Goal: Task Accomplishment & Management: Manage account settings

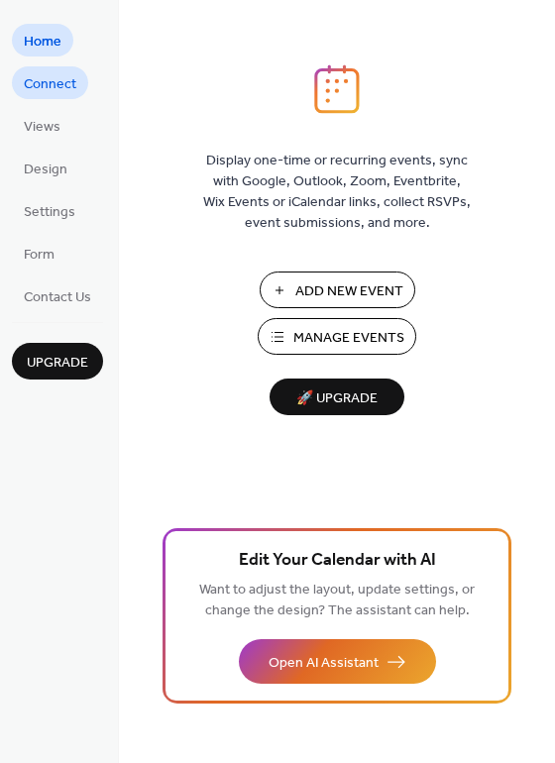
click at [53, 79] on span "Connect" at bounding box center [50, 84] width 53 height 21
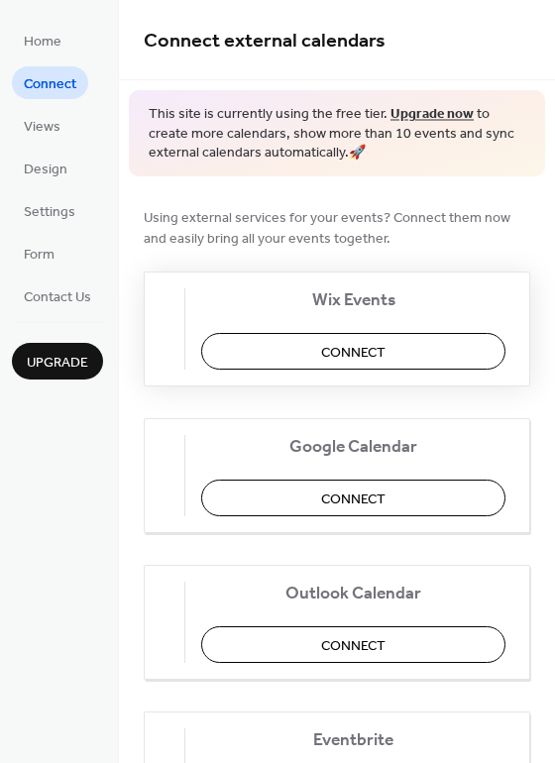
click at [363, 350] on span "Connect" at bounding box center [353, 352] width 64 height 21
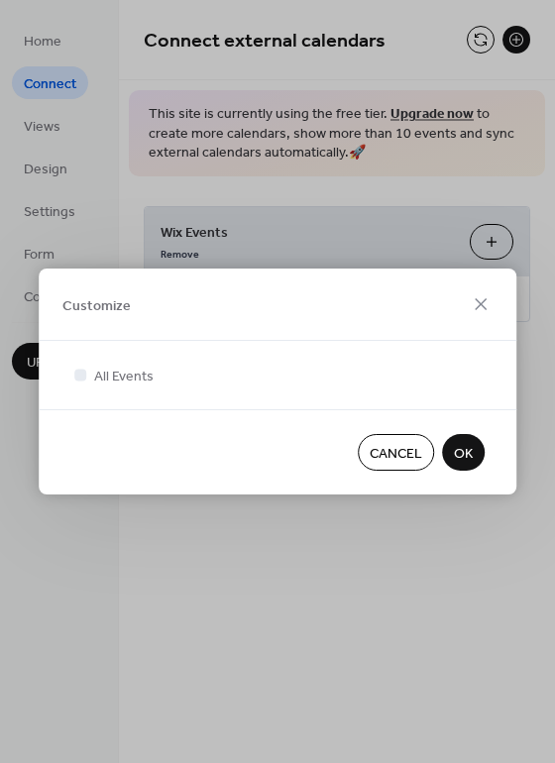
click at [449, 447] on button "OK" at bounding box center [463, 452] width 43 height 37
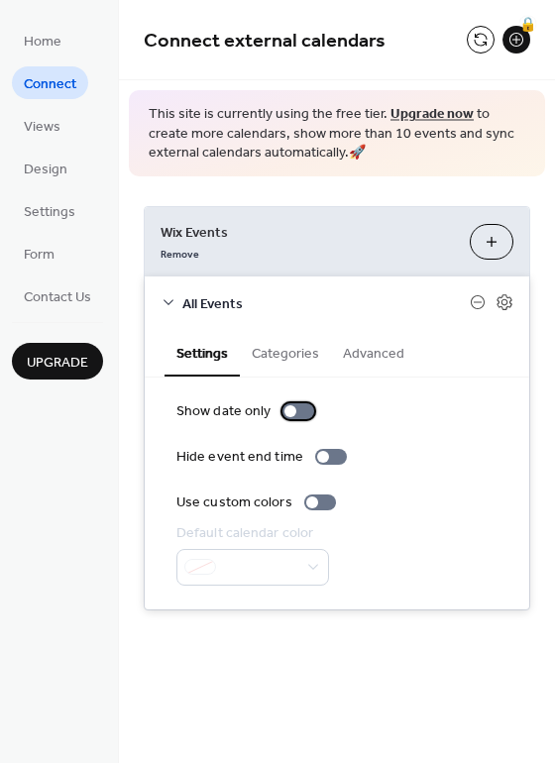
click at [286, 409] on div at bounding box center [290, 411] width 12 height 12
click at [306, 499] on div at bounding box center [312, 502] width 12 height 12
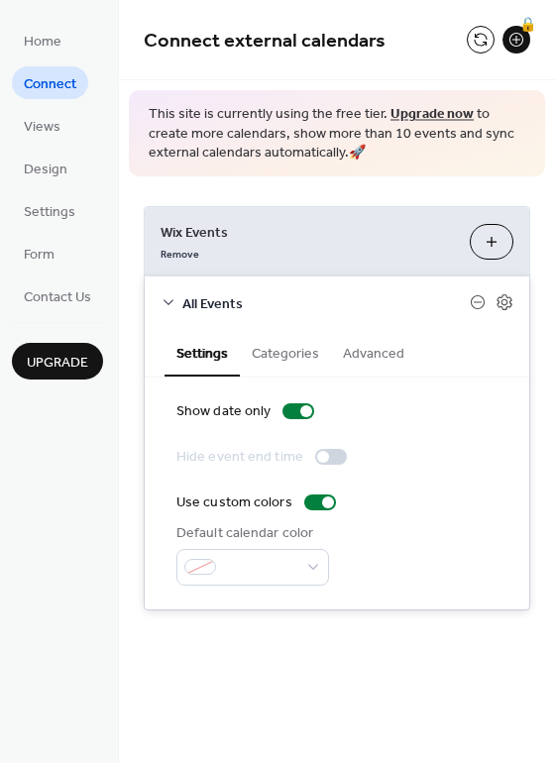
click at [289, 351] on button "Categories" at bounding box center [285, 352] width 91 height 46
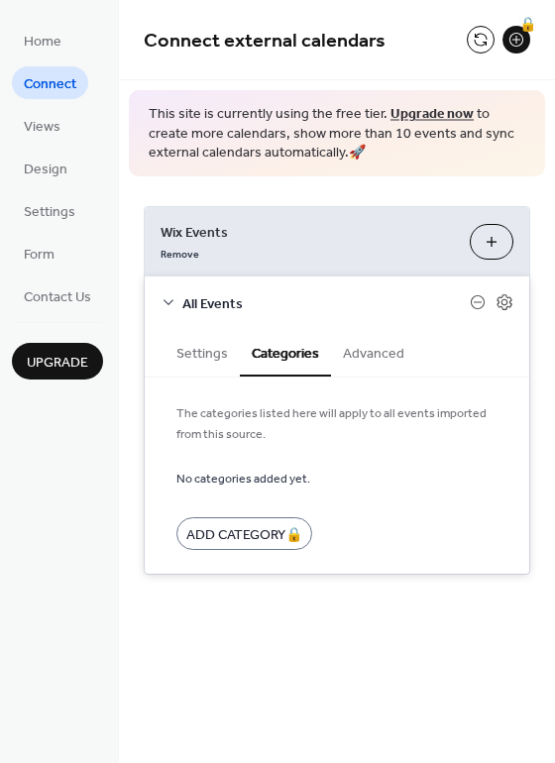
click at [357, 349] on button "Advanced" at bounding box center [373, 352] width 85 height 46
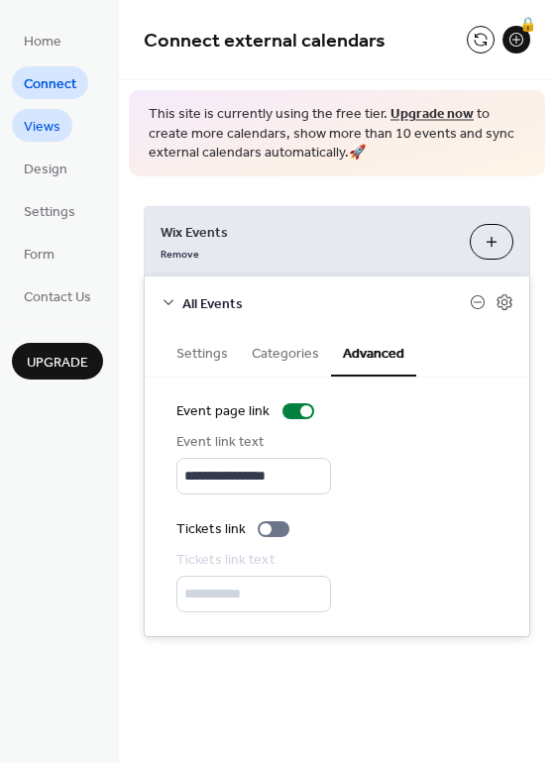
click at [45, 127] on span "Views" at bounding box center [42, 127] width 37 height 21
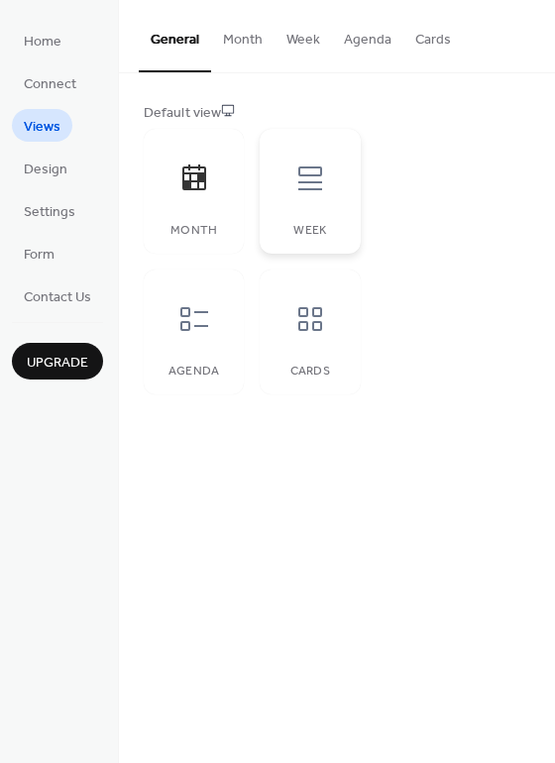
click at [315, 195] on div at bounding box center [309, 178] width 59 height 59
click at [205, 313] on icon at bounding box center [194, 319] width 32 height 32
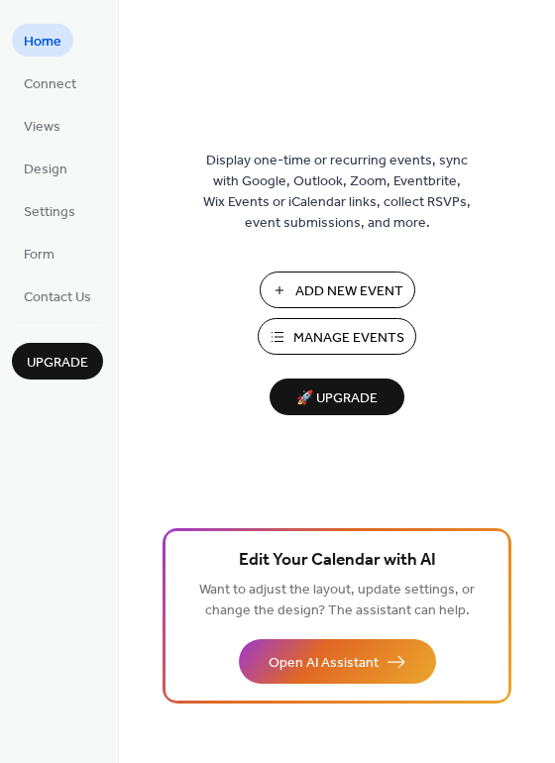
click at [329, 332] on span "Manage Events" at bounding box center [348, 338] width 111 height 21
click at [61, 76] on span "Connect" at bounding box center [50, 84] width 53 height 21
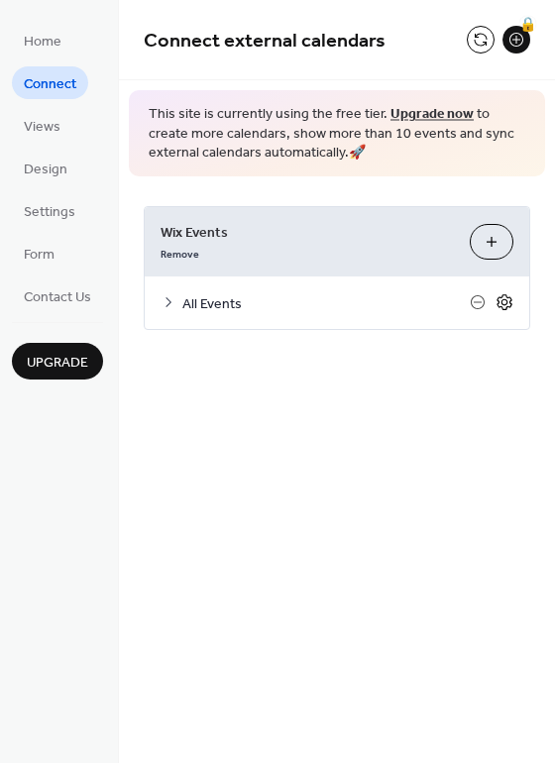
click at [499, 303] on icon at bounding box center [504, 302] width 18 height 18
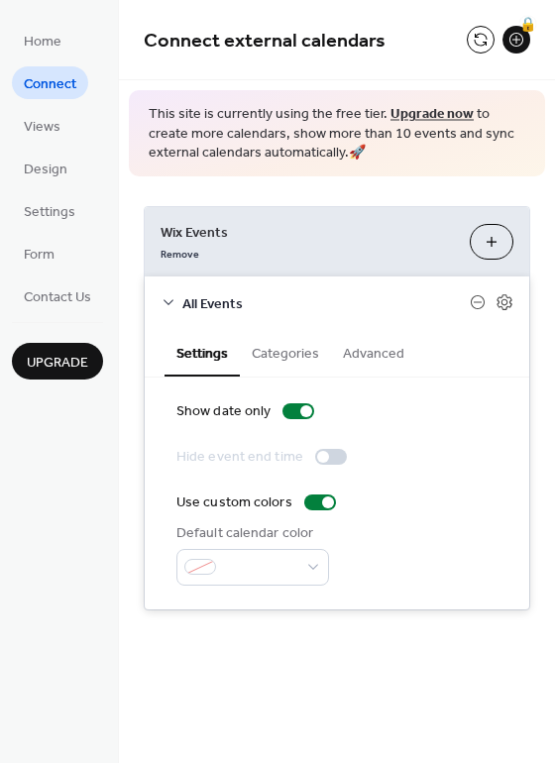
click at [268, 354] on button "Categories" at bounding box center [285, 352] width 91 height 46
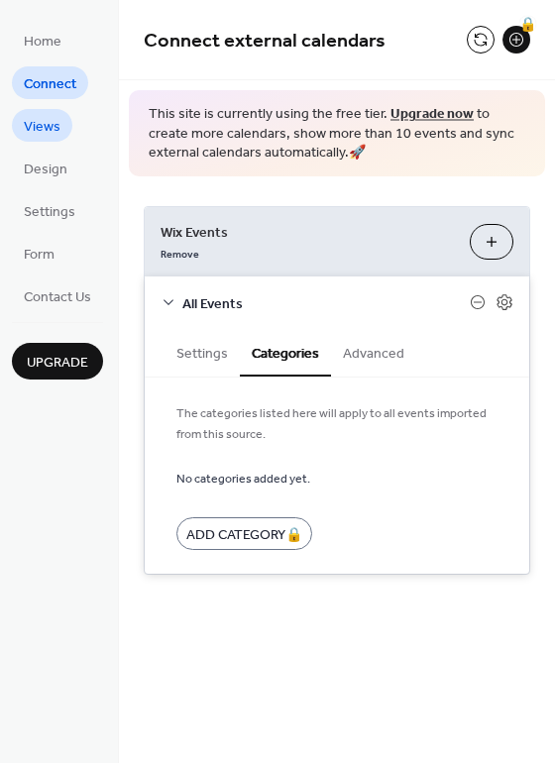
click at [40, 125] on span "Views" at bounding box center [42, 127] width 37 height 21
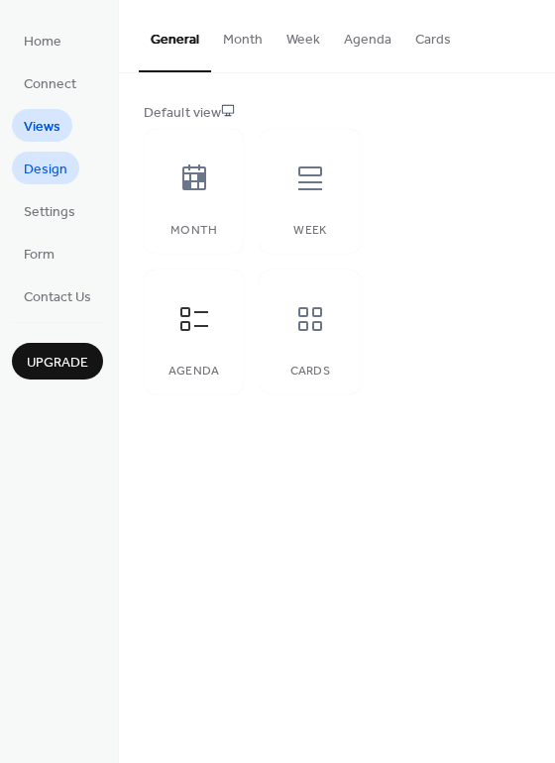
click at [50, 178] on span "Design" at bounding box center [46, 169] width 44 height 21
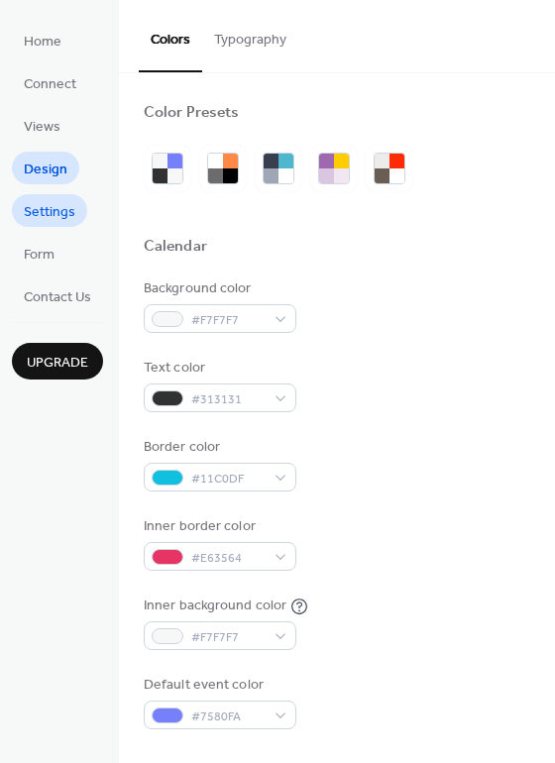
click at [45, 202] on span "Settings" at bounding box center [50, 212] width 52 height 21
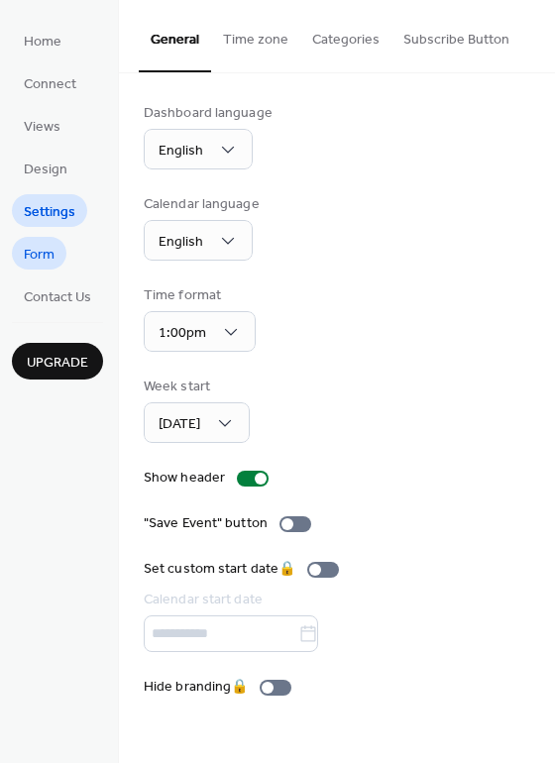
click at [45, 253] on span "Form" at bounding box center [39, 255] width 31 height 21
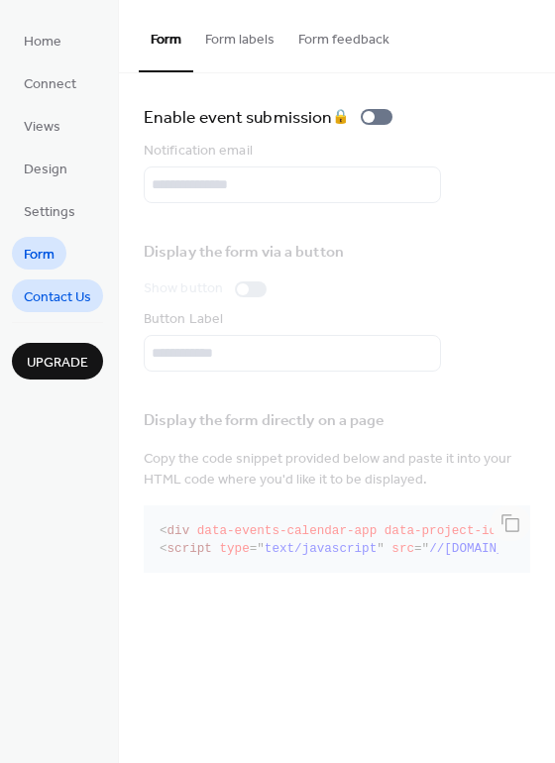
click at [55, 291] on span "Contact Us" at bounding box center [57, 297] width 67 height 21
